Goal: Navigation & Orientation: Find specific page/section

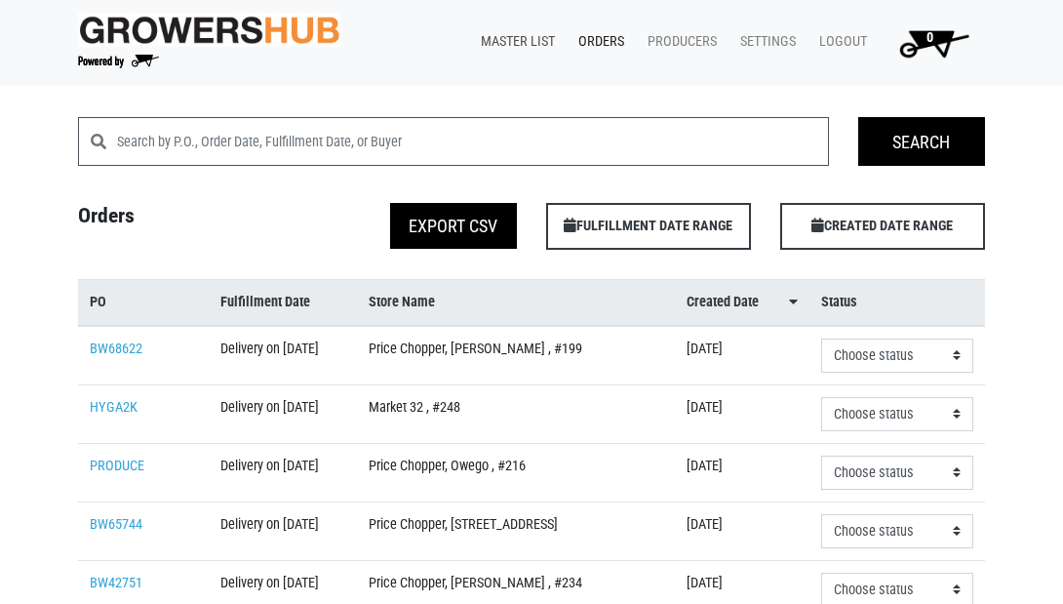
click at [510, 37] on link "Master List" at bounding box center [514, 41] width 98 height 37
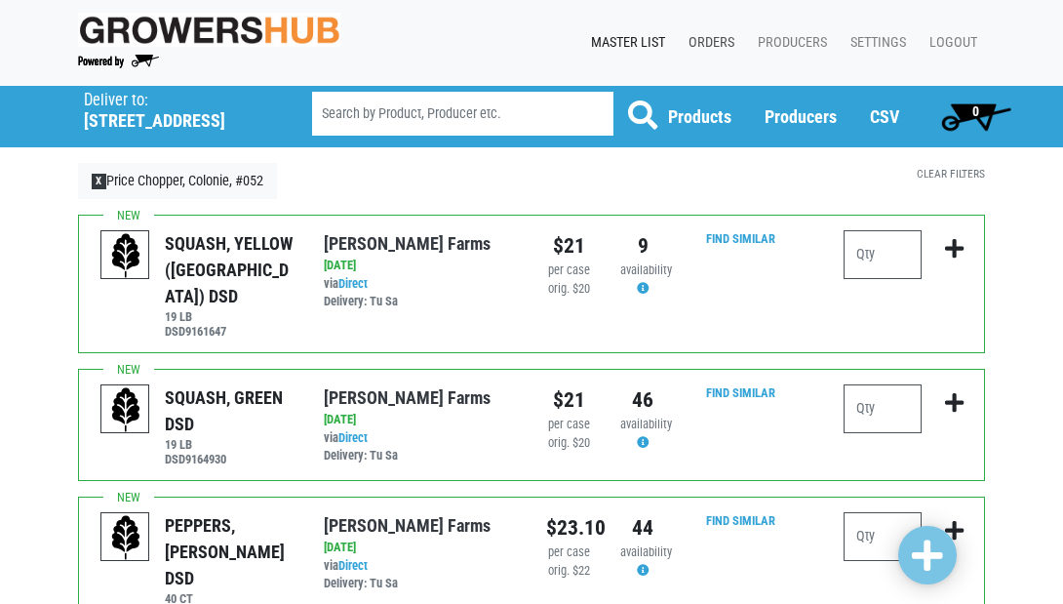
click at [702, 42] on link "Orders" at bounding box center [707, 42] width 69 height 37
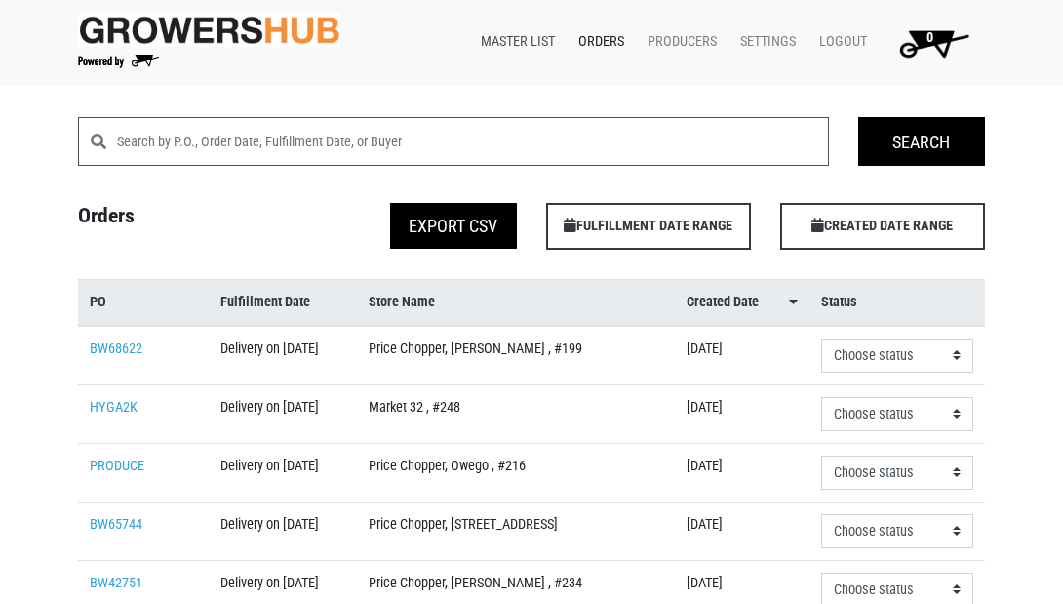
click at [510, 40] on link "Master List" at bounding box center [514, 41] width 98 height 37
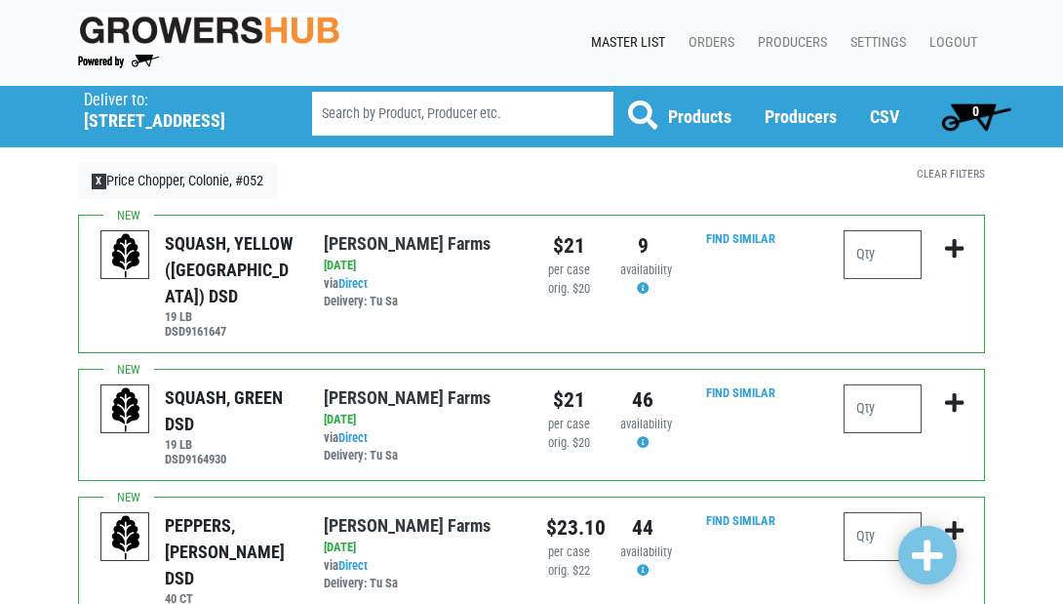
click at [709, 40] on link "Orders" at bounding box center [707, 42] width 69 height 37
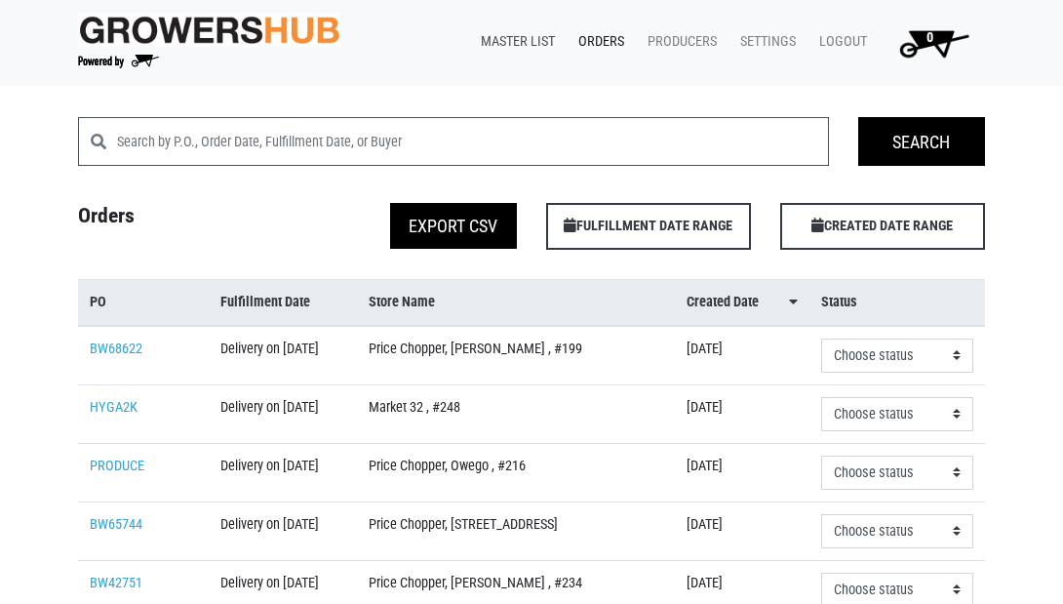
click at [522, 43] on link "Master List" at bounding box center [514, 41] width 98 height 37
